Goal: Task Accomplishment & Management: Use online tool/utility

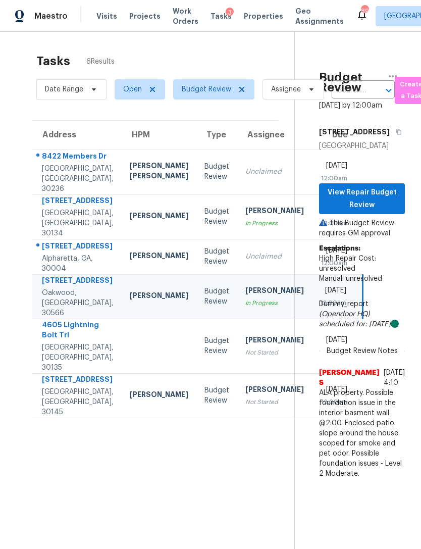
scroll to position [32, 0]
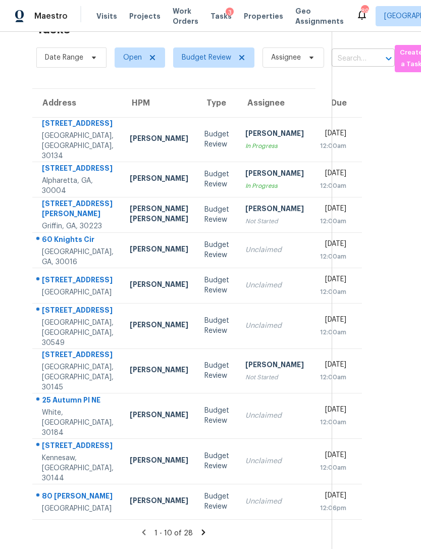
click at [354, 58] on input "text" at bounding box center [349, 59] width 35 height 16
type input "338 [PERSON_NAME]"
click at [382, 87] on li "[STREET_ADDRESS]" at bounding box center [362, 82] width 63 height 17
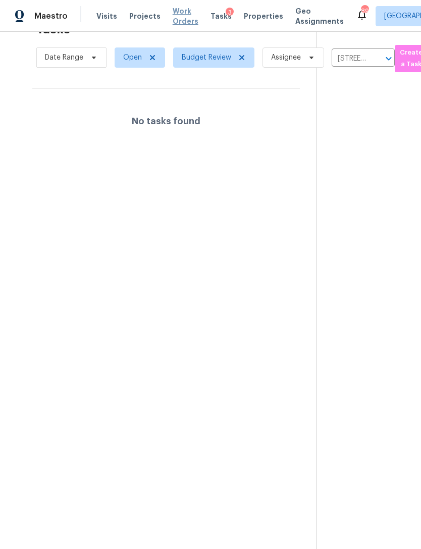
click at [182, 13] on span "Work Orders" at bounding box center [186, 16] width 26 height 20
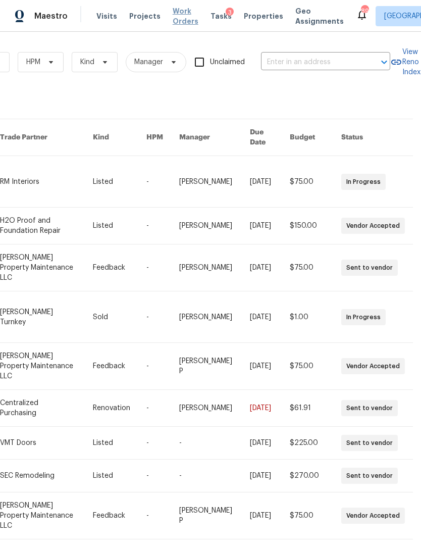
scroll to position [0, 166]
click at [306, 63] on input "text" at bounding box center [311, 63] width 101 height 16
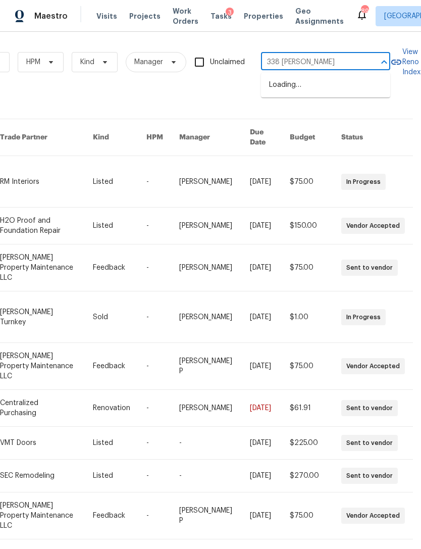
type input "338 hunter"
click at [338, 80] on li "[STREET_ADDRESS]" at bounding box center [325, 85] width 129 height 17
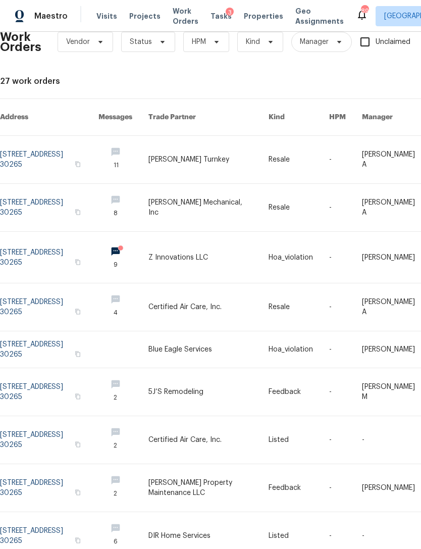
scroll to position [21, 0]
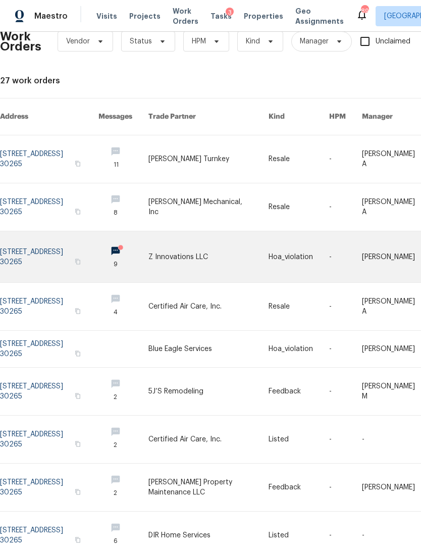
click at [43, 243] on link at bounding box center [49, 256] width 99 height 51
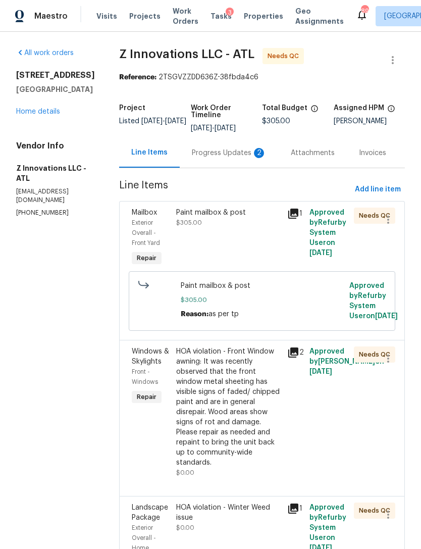
click at [237, 151] on div "Progress Updates 2" at bounding box center [229, 153] width 75 height 10
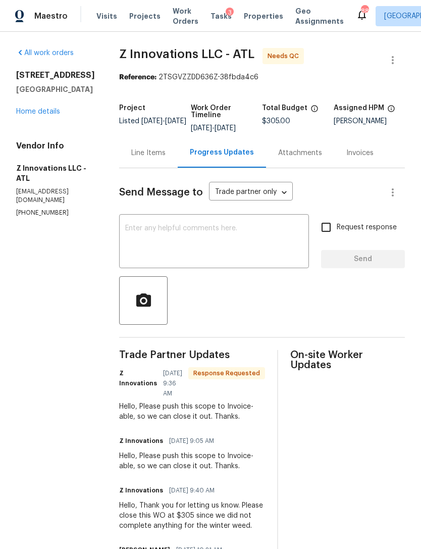
click at [159, 158] on div "Line Items" at bounding box center [148, 153] width 34 height 10
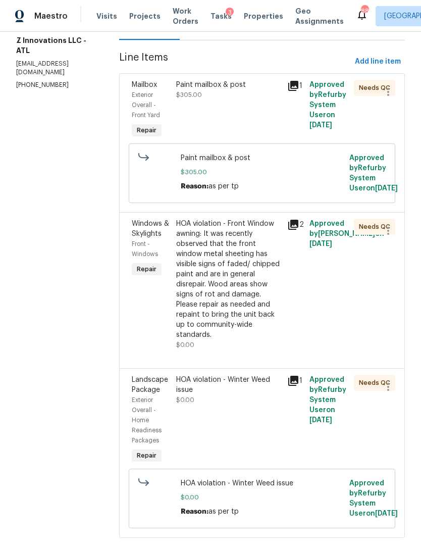
scroll to position [127, 0]
click at [247, 329] on div "HOA violation - Front Window awning: It was recently observed that the front wi…" at bounding box center [228, 279] width 105 height 121
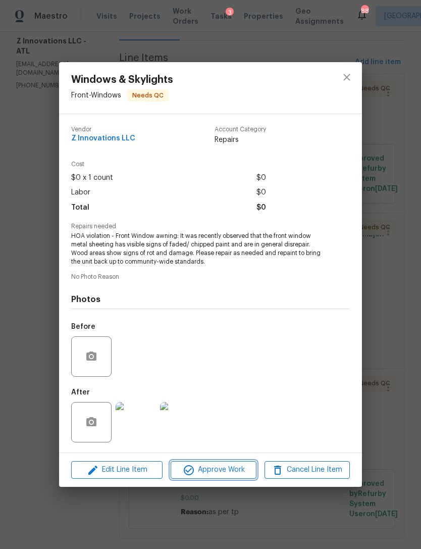
click at [235, 473] on span "Approve Work" at bounding box center [213, 470] width 79 height 13
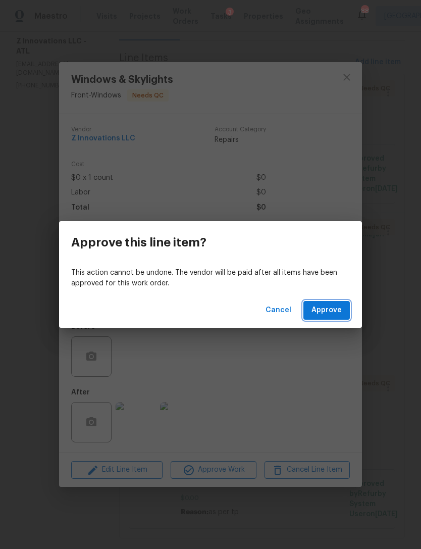
click at [336, 304] on button "Approve" at bounding box center [327, 310] width 46 height 19
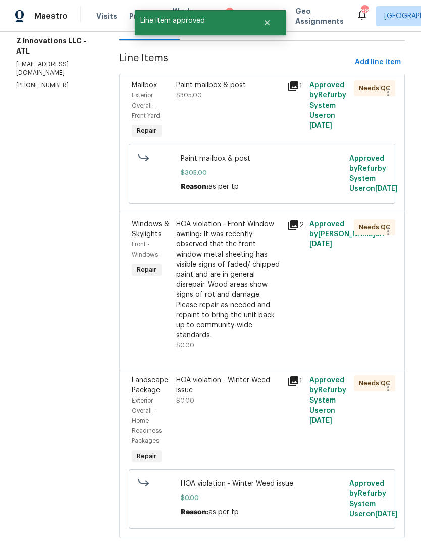
scroll to position [0, 0]
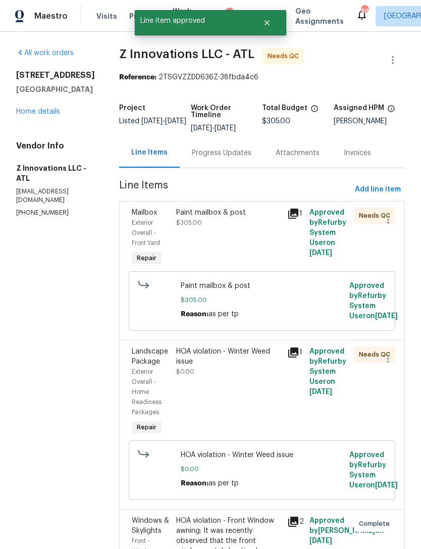
click at [228, 213] on div "Paint mailbox & post" at bounding box center [228, 213] width 105 height 10
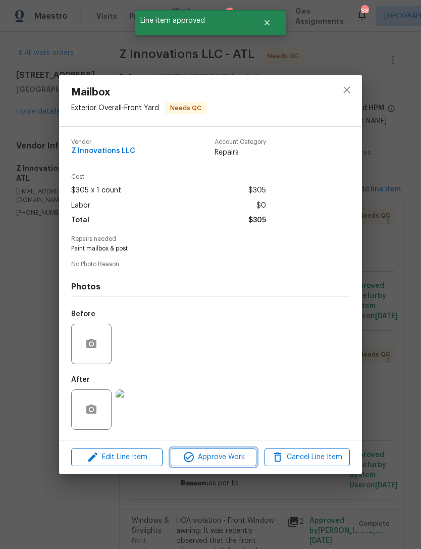
click at [247, 456] on span "Approve Work" at bounding box center [213, 457] width 79 height 13
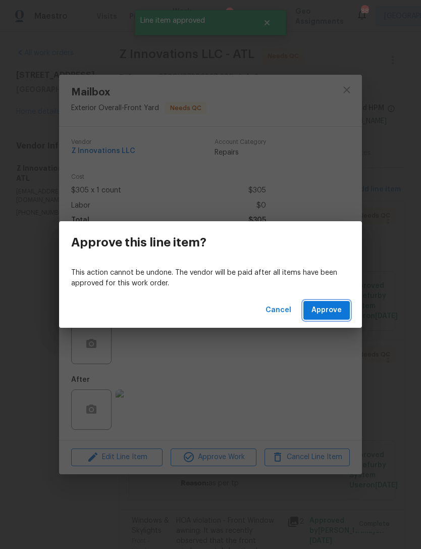
click at [337, 307] on span "Approve" at bounding box center [327, 310] width 30 height 13
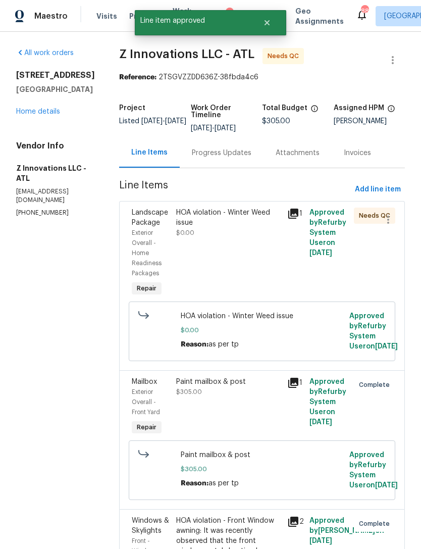
click at [258, 262] on div "HOA violation - Winter Weed issue $0.00" at bounding box center [228, 253] width 111 height 97
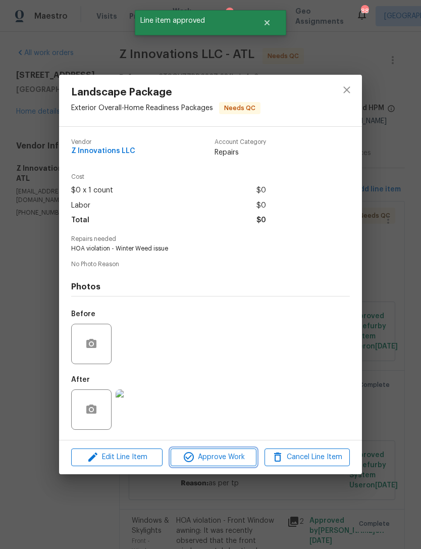
click at [235, 466] on button "Approve Work" at bounding box center [213, 458] width 85 height 18
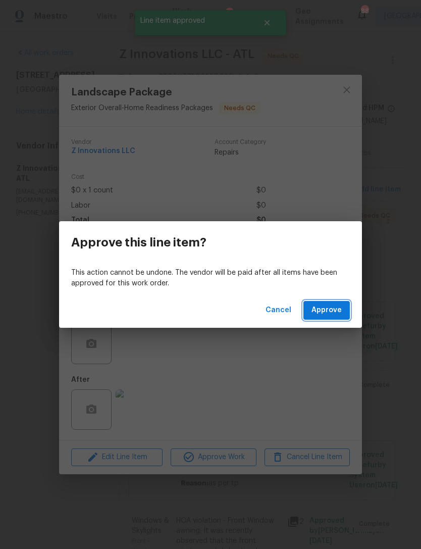
click at [339, 311] on span "Approve" at bounding box center [327, 310] width 30 height 13
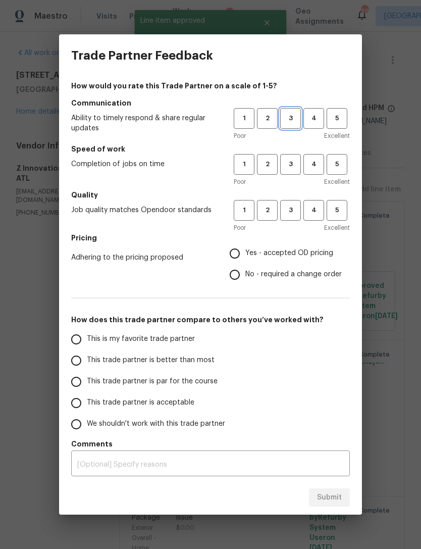
click at [290, 112] on button "3" at bounding box center [290, 118] width 21 height 21
click at [296, 161] on span "3" at bounding box center [290, 165] width 19 height 12
click at [297, 210] on span "3" at bounding box center [290, 211] width 19 height 12
click at [134, 375] on label "This trade partner is par for the course" at bounding box center [146, 381] width 160 height 21
click at [87, 375] on input "This trade partner is par for the course" at bounding box center [76, 381] width 21 height 21
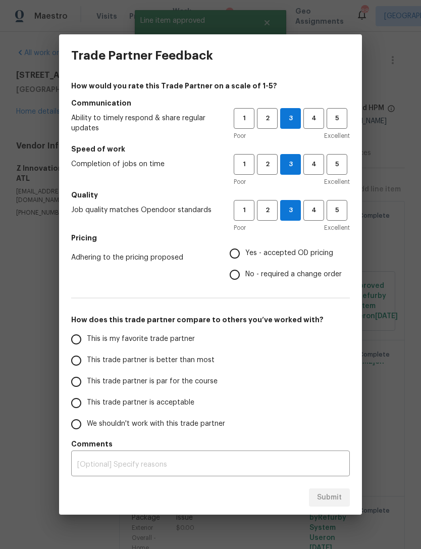
radio input "true"
click at [236, 250] on input "Yes - accepted OD pricing" at bounding box center [234, 253] width 21 height 21
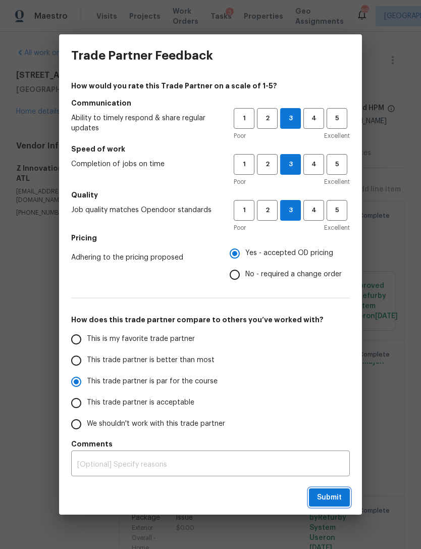
click at [329, 504] on button "Submit" at bounding box center [329, 498] width 41 height 19
radio input "false"
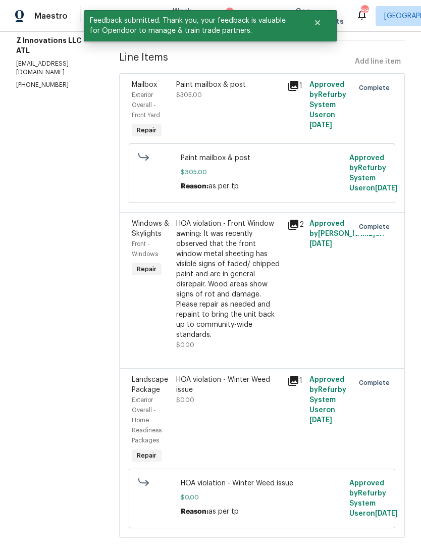
scroll to position [127, 0]
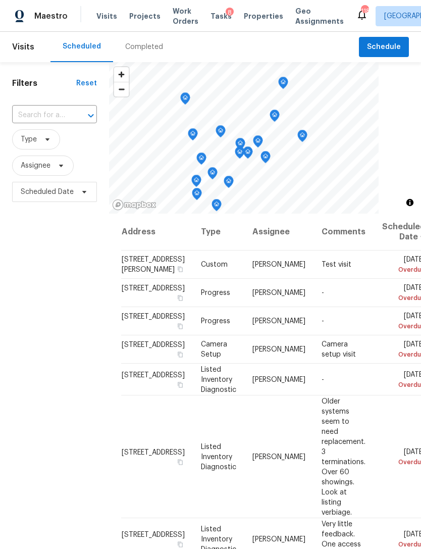
click at [216, 20] on div "Tasks 8" at bounding box center [221, 16] width 21 height 11
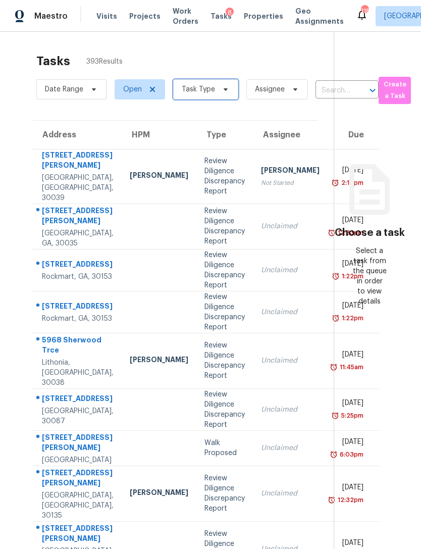
click at [218, 94] on span "Task Type" at bounding box center [205, 89] width 65 height 20
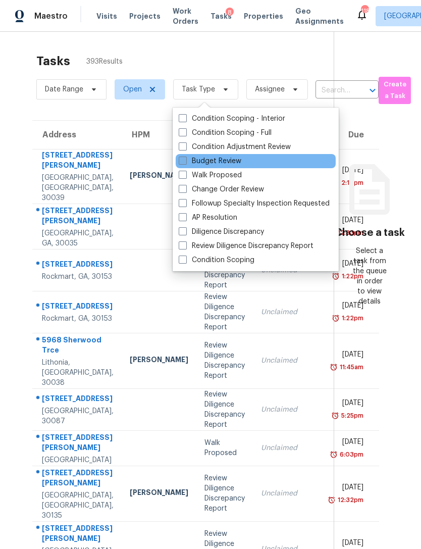
click at [228, 166] on label "Budget Review" at bounding box center [210, 161] width 63 height 10
click at [185, 163] on input "Budget Review" at bounding box center [182, 159] width 7 height 7
checkbox input "true"
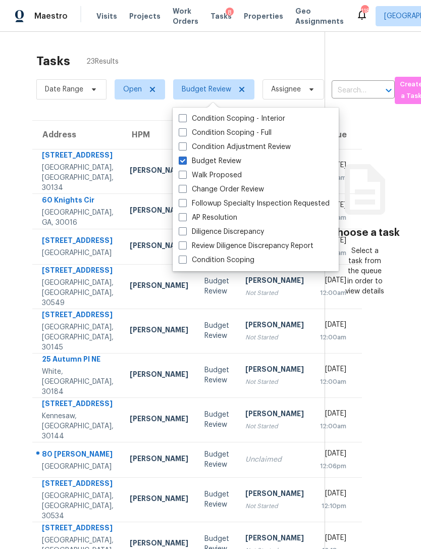
click at [394, 357] on section "Choose a task Select a task from the queue in order to view details" at bounding box center [365, 313] width 80 height 562
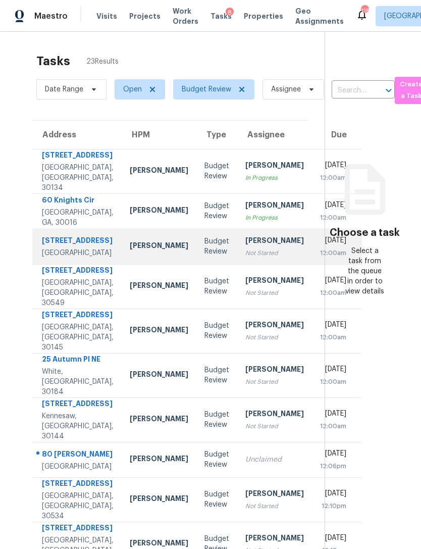
click at [320, 248] on div "[DATE]" at bounding box center [333, 241] width 26 height 13
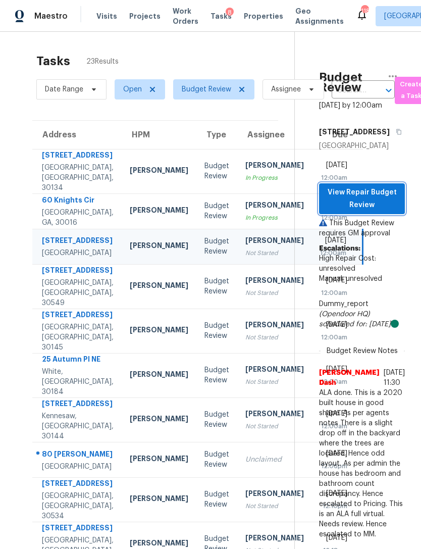
click at [378, 211] on span "View Repair Budget Review" at bounding box center [362, 198] width 70 height 25
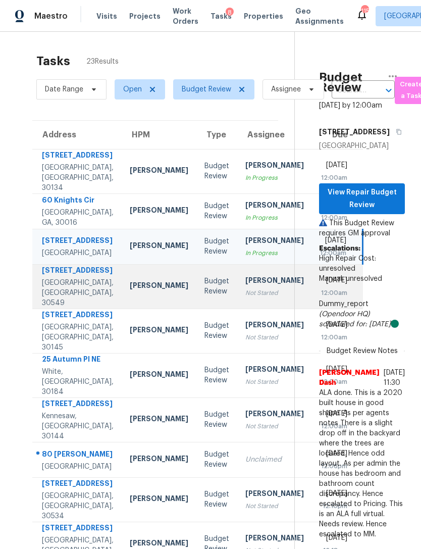
click at [312, 309] on td "Tue, Aug 19th 2025 12:00am" at bounding box center [337, 286] width 51 height 44
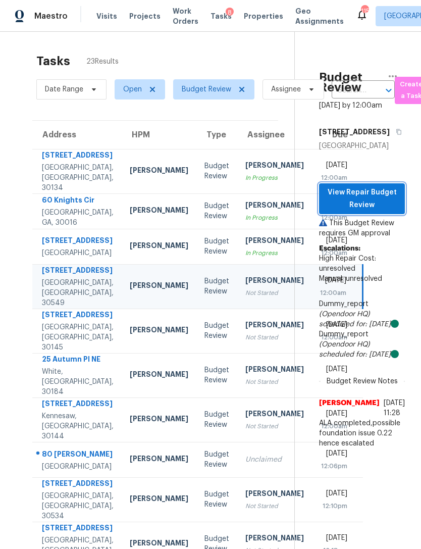
click at [384, 211] on span "View Repair Budget Review" at bounding box center [362, 198] width 70 height 25
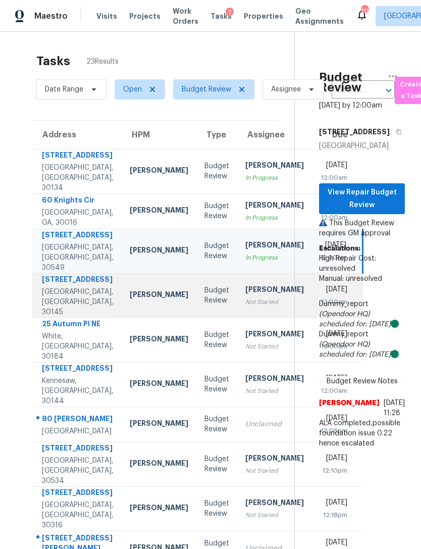
click at [312, 318] on td "Tue, Aug 19th 2025 12:00am" at bounding box center [337, 295] width 51 height 44
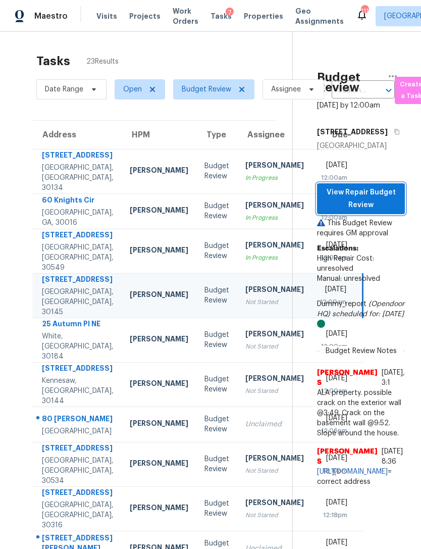
click at [371, 200] on span "View Repair Budget Review" at bounding box center [361, 198] width 72 height 25
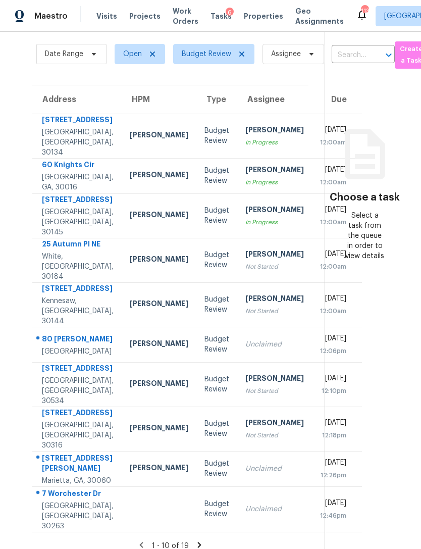
scroll to position [35, 0]
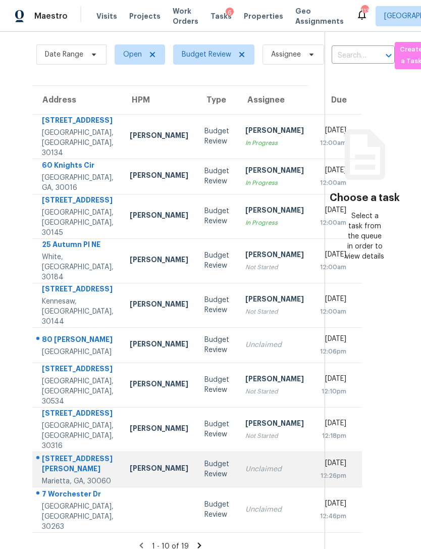
click at [238, 485] on td "Unclaimed" at bounding box center [274, 469] width 75 height 35
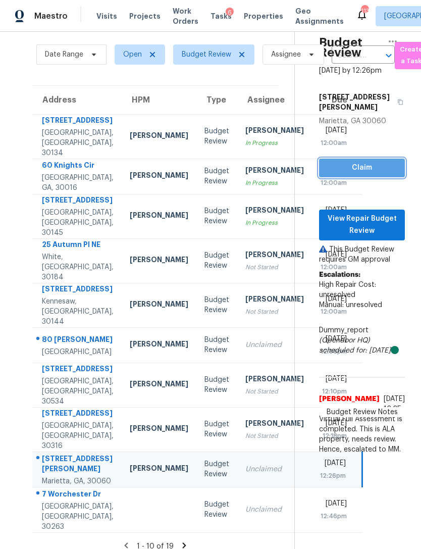
click at [385, 174] on span "Claim" at bounding box center [362, 168] width 70 height 13
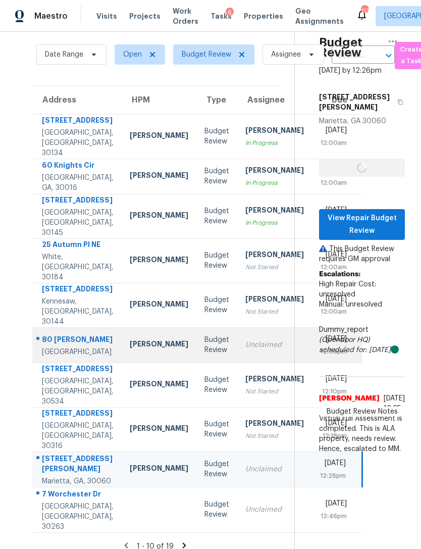
click at [237, 363] on td "Unclaimed" at bounding box center [274, 344] width 75 height 35
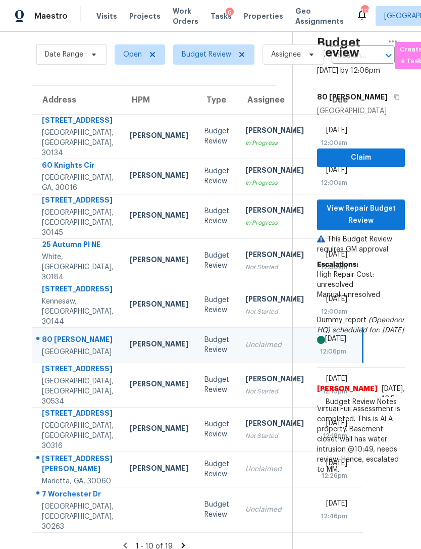
click at [386, 164] on span "Claim" at bounding box center [361, 158] width 72 height 13
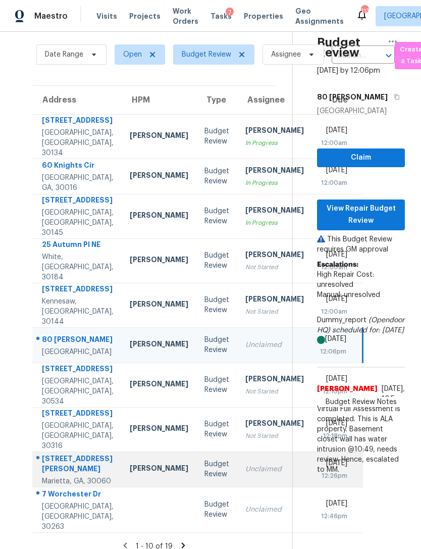
click at [312, 487] on td "Tue, Aug 19th 2025 12:26pm" at bounding box center [337, 469] width 51 height 35
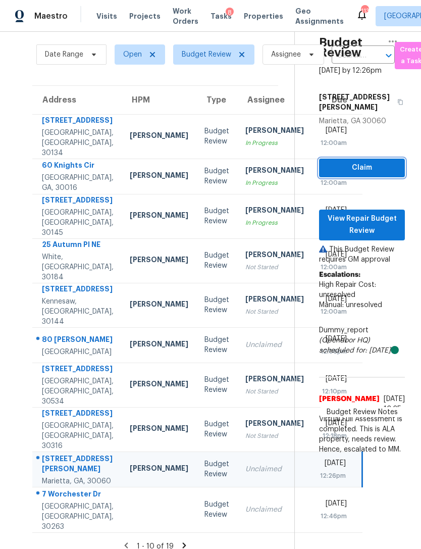
click at [364, 174] on span "Claim" at bounding box center [362, 168] width 70 height 13
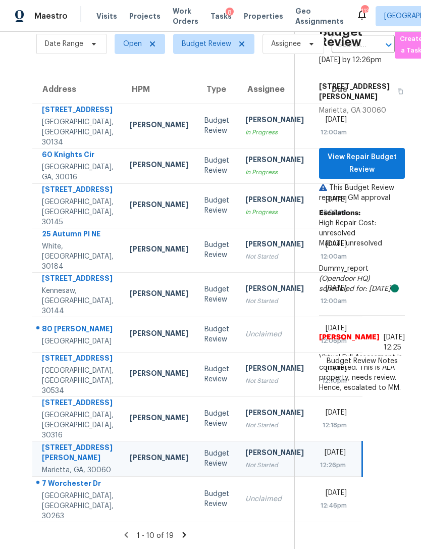
scroll to position [52, 0]
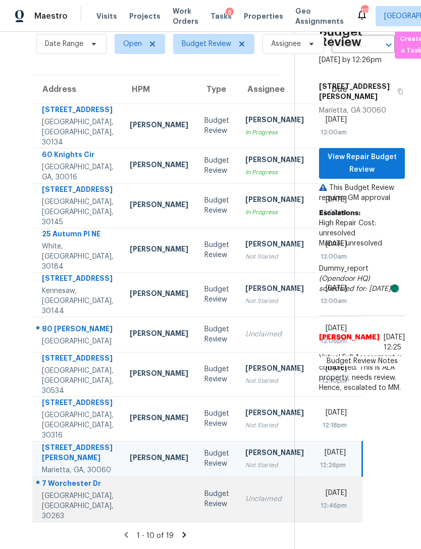
click at [237, 522] on td "Unclaimed" at bounding box center [274, 498] width 75 height 45
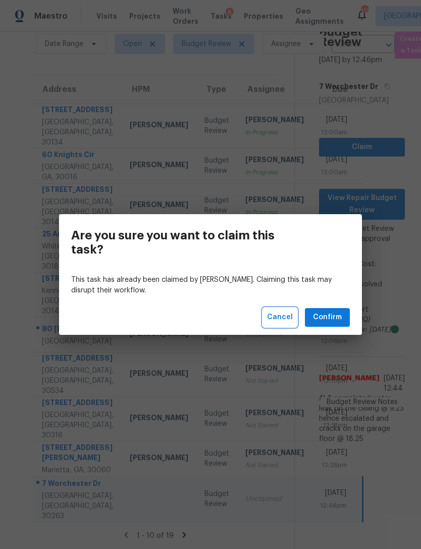
click at [290, 317] on span "Cancel" at bounding box center [280, 317] width 26 height 13
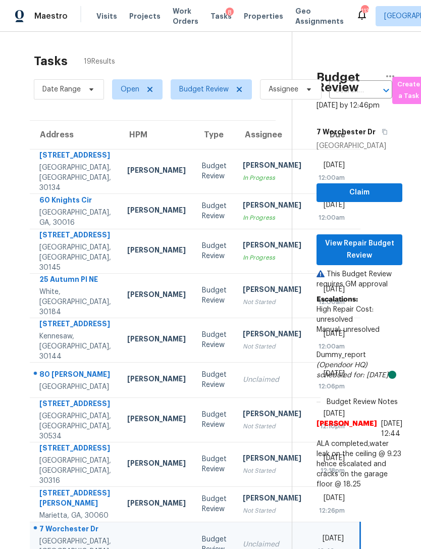
scroll to position [0, 3]
